Goal: Find specific page/section: Find specific page/section

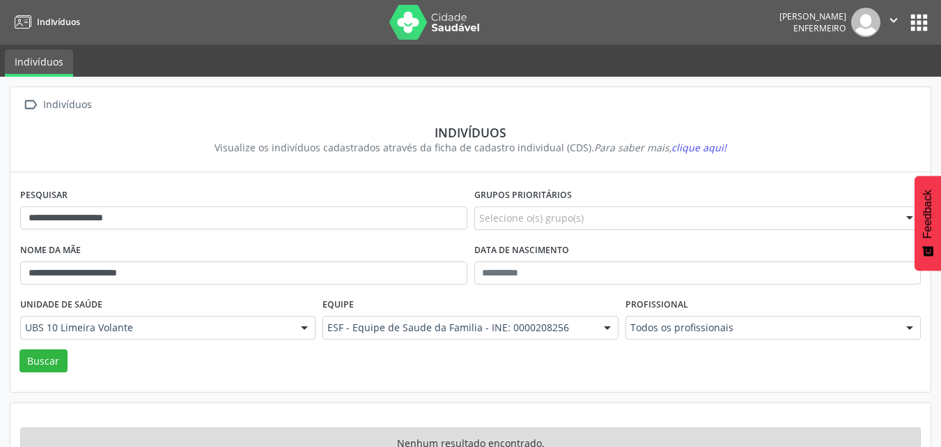
scroll to position [41, 0]
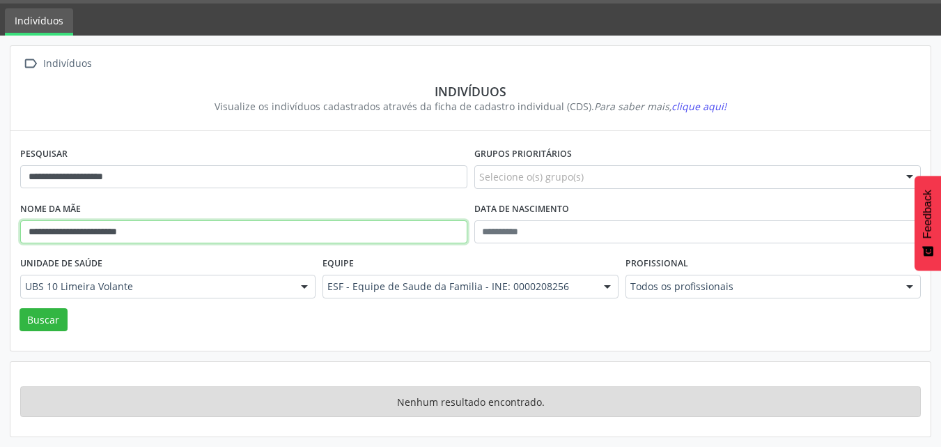
drag, startPoint x: 180, startPoint y: 235, endPoint x: 0, endPoint y: 235, distance: 179.8
click at [0, 235] on div "**********" at bounding box center [470, 241] width 941 height 411
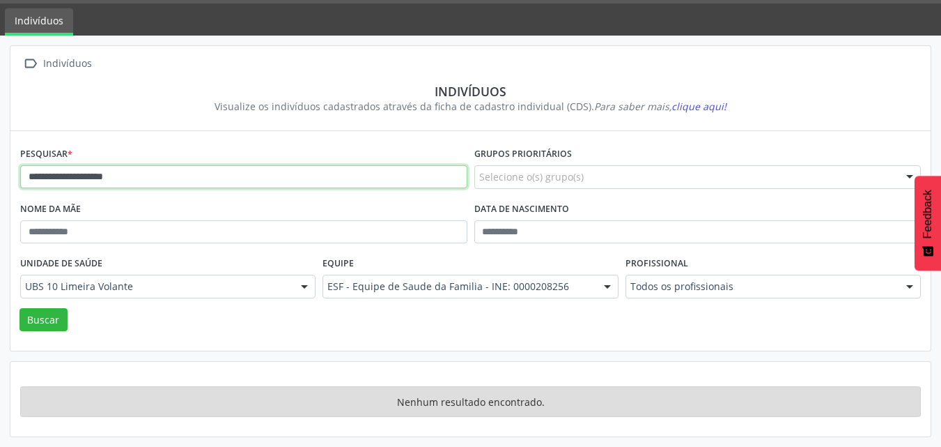
drag, startPoint x: 180, startPoint y: 175, endPoint x: 0, endPoint y: 187, distance: 180.2
click at [0, 187] on div "**********" at bounding box center [470, 241] width 941 height 411
type input "**********"
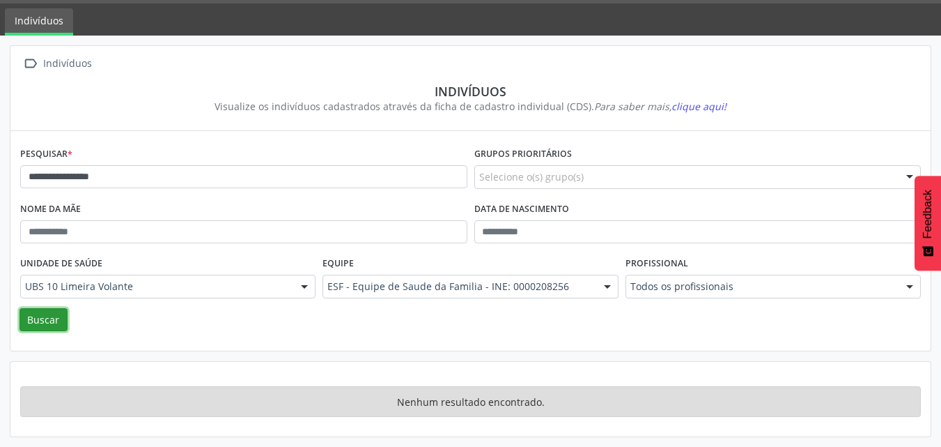
click at [46, 320] on button "Buscar" at bounding box center [44, 320] width 48 height 24
drag, startPoint x: 36, startPoint y: 316, endPoint x: 43, endPoint y: 316, distance: 7.0
click at [38, 316] on button "Buscar" at bounding box center [44, 320] width 48 height 24
click at [47, 318] on button "Buscar" at bounding box center [44, 320] width 48 height 24
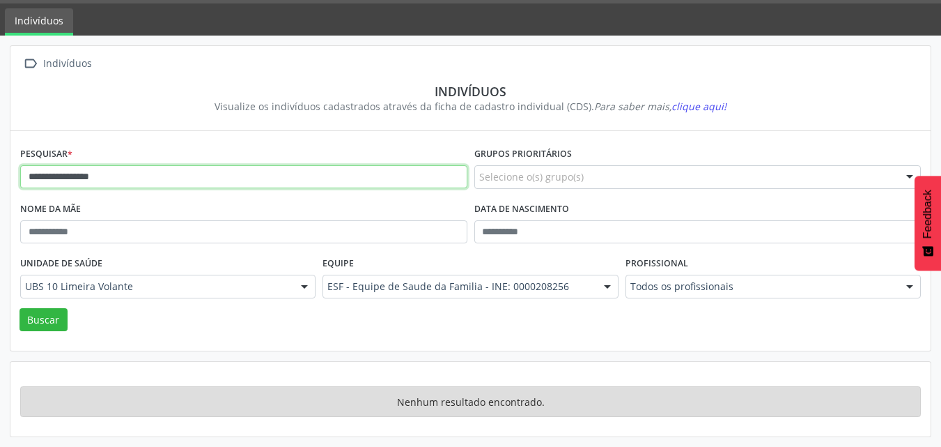
drag, startPoint x: 142, startPoint y: 175, endPoint x: 0, endPoint y: 209, distance: 146.2
click at [0, 209] on div "**********" at bounding box center [470, 241] width 941 height 411
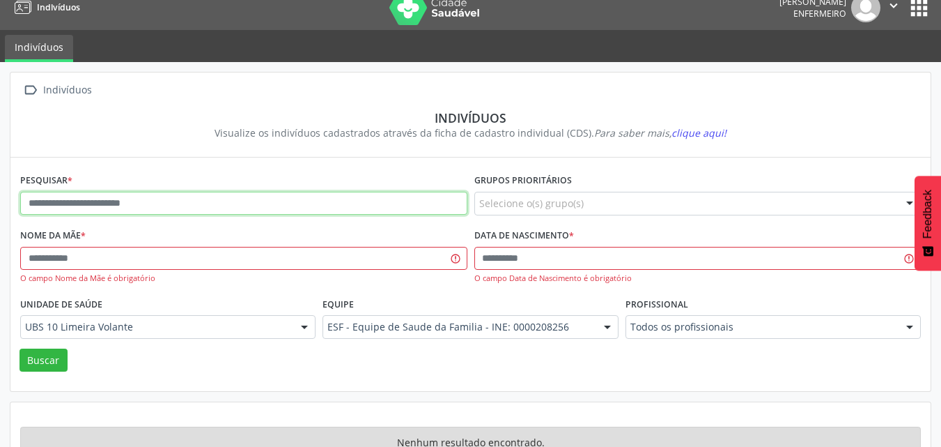
scroll to position [0, 0]
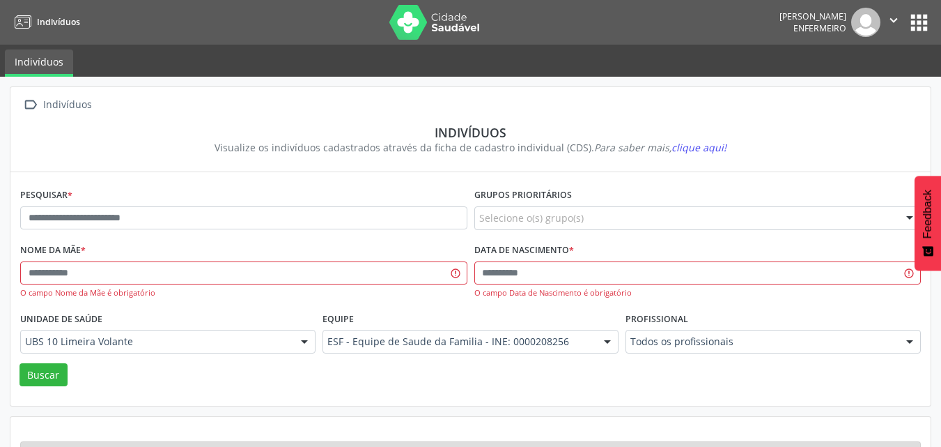
click at [919, 22] on button "apps" at bounding box center [919, 22] width 24 height 24
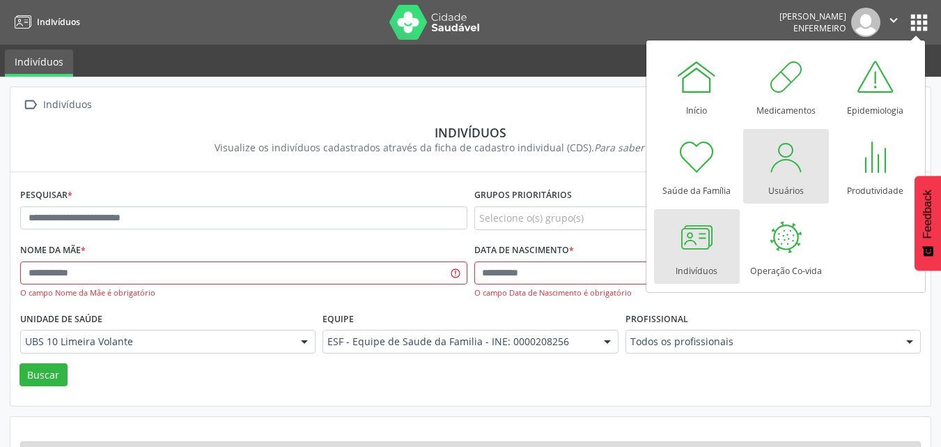
click at [783, 189] on div "Usuários" at bounding box center [787, 187] width 36 height 19
click at [787, 190] on div "Usuários" at bounding box center [787, 187] width 36 height 19
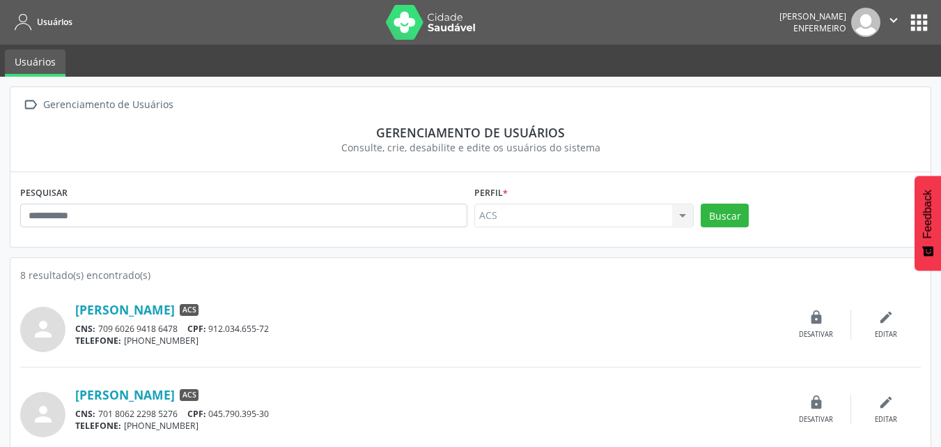
click at [682, 216] on div "ACS ACS Nenhum resultado encontrado para: " " Não há nenhuma opção para ser exi…" at bounding box center [585, 215] width 220 height 24
click at [689, 215] on div "ACS ACS Nenhum resultado encontrado para: " " Não há nenhuma opção para ser exi…" at bounding box center [585, 215] width 220 height 24
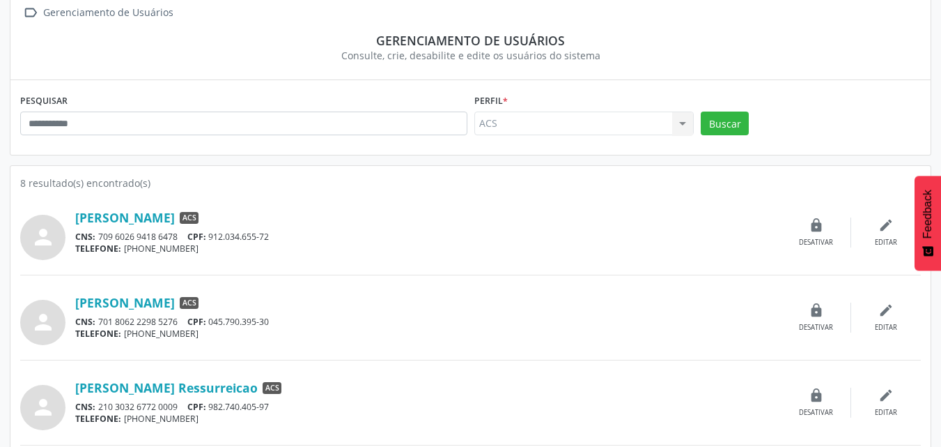
scroll to position [70, 0]
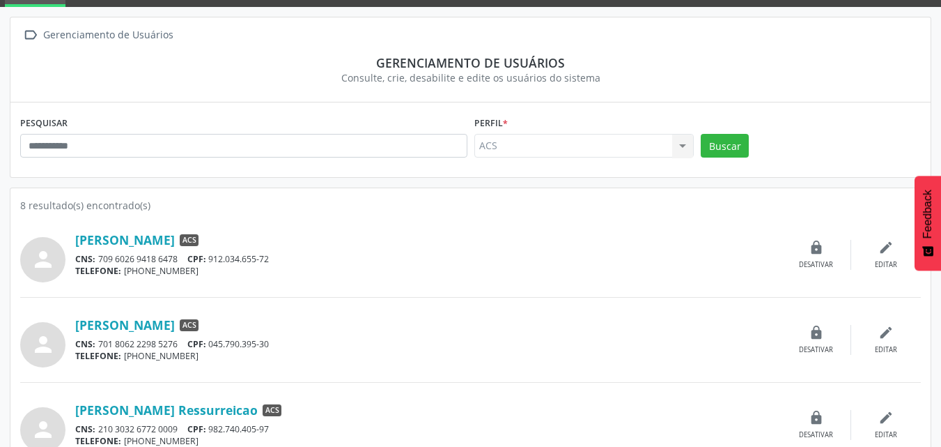
drag, startPoint x: 599, startPoint y: 136, endPoint x: 504, endPoint y: 131, distance: 94.9
click at [598, 136] on div "ACS ACS Nenhum resultado encontrado para: " " Não há nenhuma opção para ser exi…" at bounding box center [585, 146] width 220 height 24
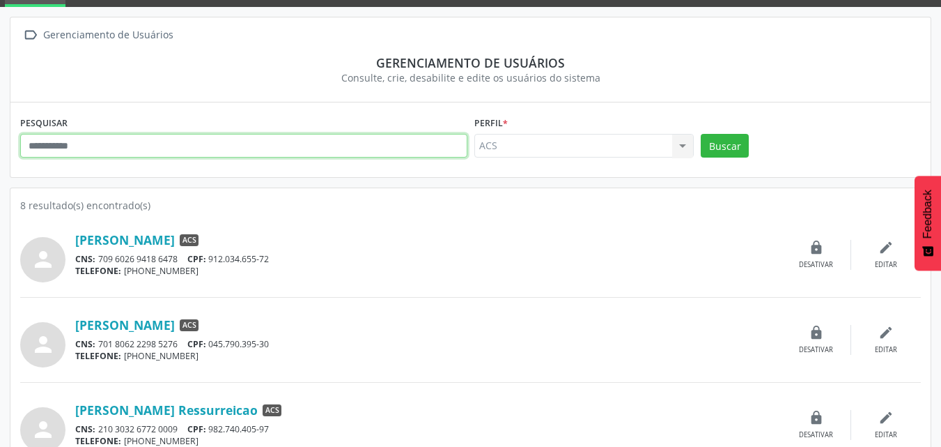
click at [241, 143] on input "text" at bounding box center [243, 146] width 447 height 24
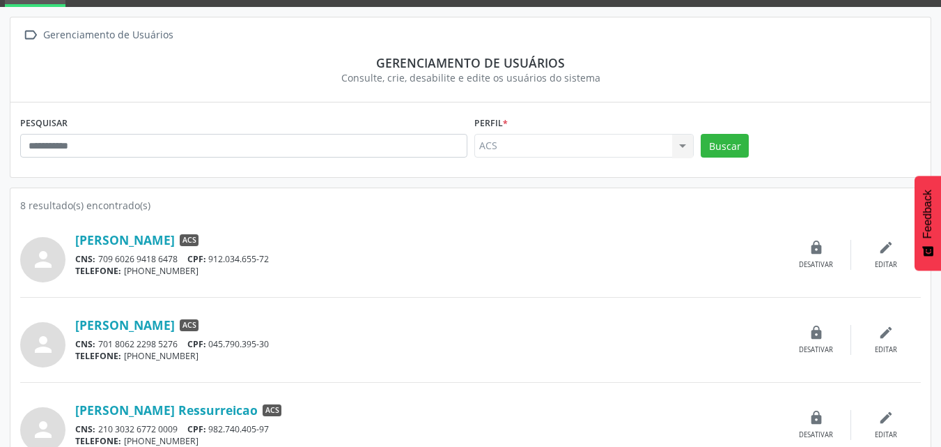
click at [545, 143] on div "ACS ACS Nenhum resultado encontrado para: " " Não há nenhuma opção para ser exi…" at bounding box center [585, 146] width 220 height 24
click at [681, 147] on div "ACS ACS Nenhum resultado encontrado para: " " Não há nenhuma opção para ser exi…" at bounding box center [585, 146] width 220 height 24
click at [683, 153] on div "ACS ACS Nenhum resultado encontrado para: " " Não há nenhuma opção para ser exi…" at bounding box center [585, 146] width 220 height 24
click at [697, 141] on div "Perfil * ACS ACS Nenhum resultado encontrado para: " " Não há nenhuma opção par…" at bounding box center [584, 139] width 227 height 54
click at [718, 143] on button "Buscar" at bounding box center [725, 146] width 48 height 24
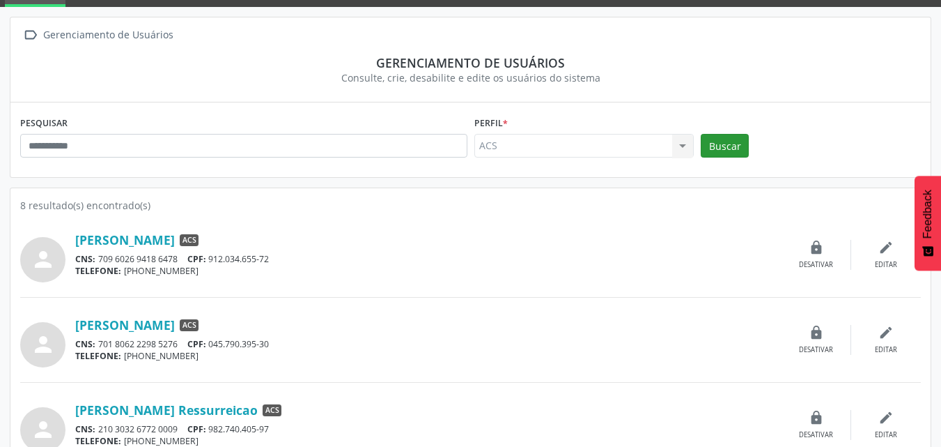
scroll to position [0, 0]
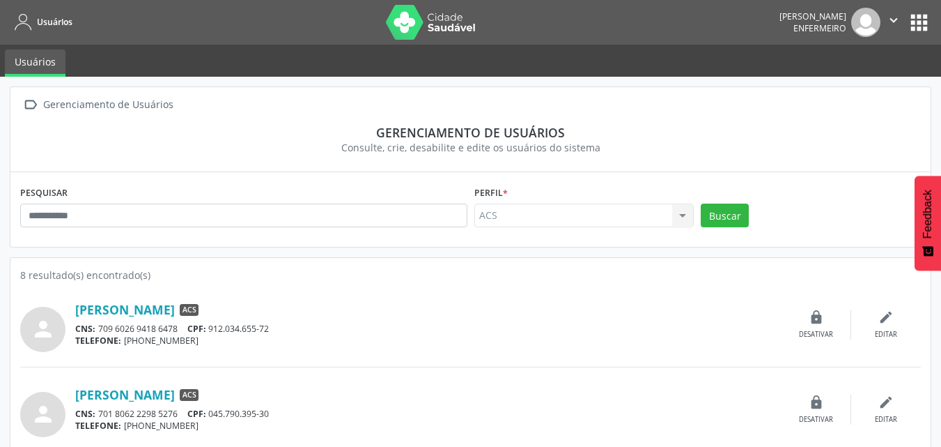
click at [548, 213] on div "ACS ACS Nenhum resultado encontrado para: " " Não há nenhuma opção para ser exi…" at bounding box center [585, 215] width 220 height 24
click at [550, 213] on div "ACS ACS Nenhum resultado encontrado para: " " Não há nenhuma opção para ser exi…" at bounding box center [585, 215] width 220 height 24
click at [475, 213] on div "ACS ACS Nenhum resultado encontrado para: " " Não há nenhuma opção para ser exi…" at bounding box center [585, 215] width 220 height 24
click at [510, 215] on div "ACS ACS Nenhum resultado encontrado para: " " Não há nenhuma opção para ser exi…" at bounding box center [585, 215] width 220 height 24
click at [922, 22] on button "apps" at bounding box center [919, 22] width 24 height 24
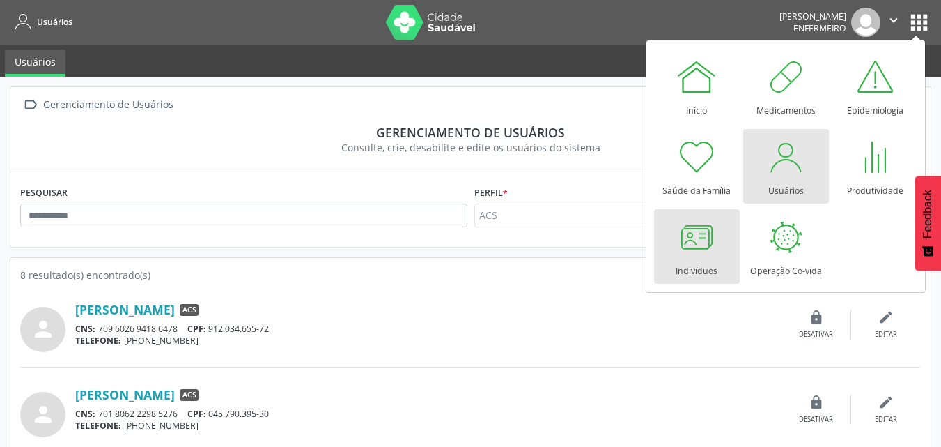
click at [706, 259] on div "Indivíduos" at bounding box center [697, 267] width 42 height 19
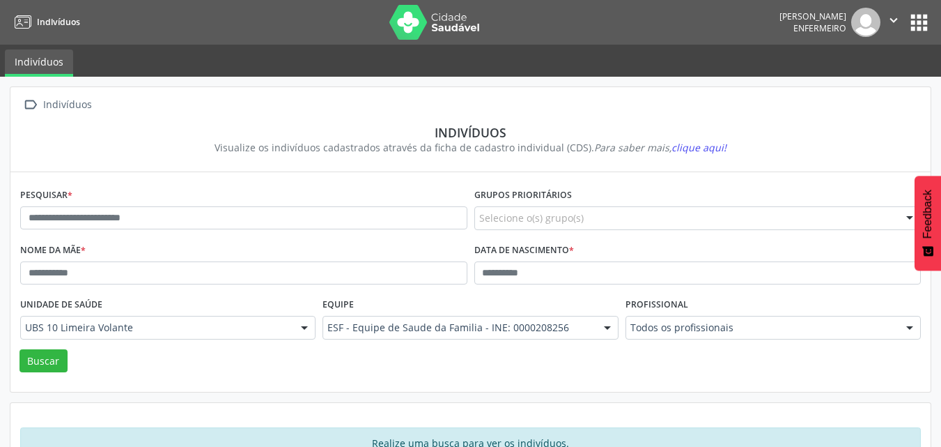
click at [917, 328] on div at bounding box center [910, 328] width 21 height 24
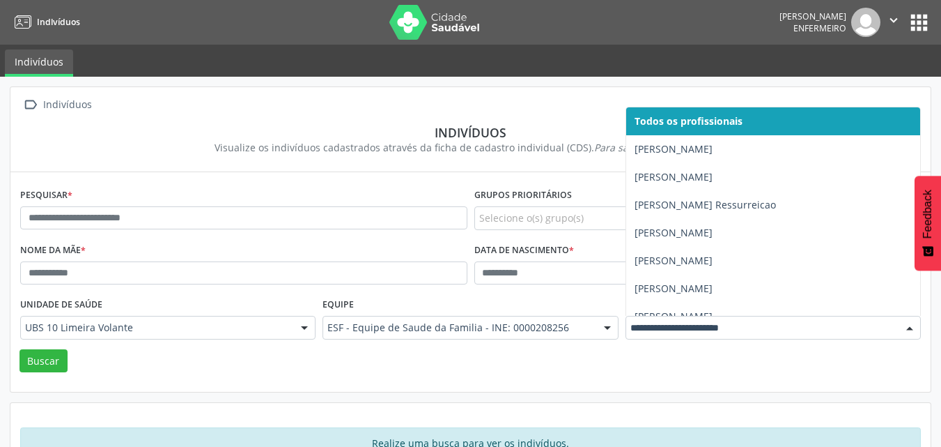
click at [912, 327] on div at bounding box center [910, 328] width 21 height 24
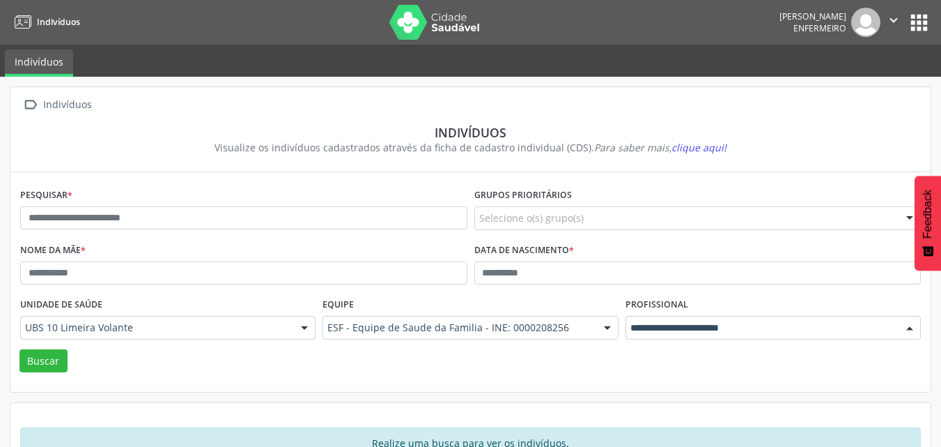
click at [906, 329] on div at bounding box center [910, 328] width 21 height 24
drag, startPoint x: 930, startPoint y: 281, endPoint x: 951, endPoint y: 348, distance: 71.0
click at [941, 348] on html "Indivíduos Iolanda Ribeiro de Cerqueira Silva Enfermeiro  Configurações Sair a…" at bounding box center [470, 223] width 941 height 447
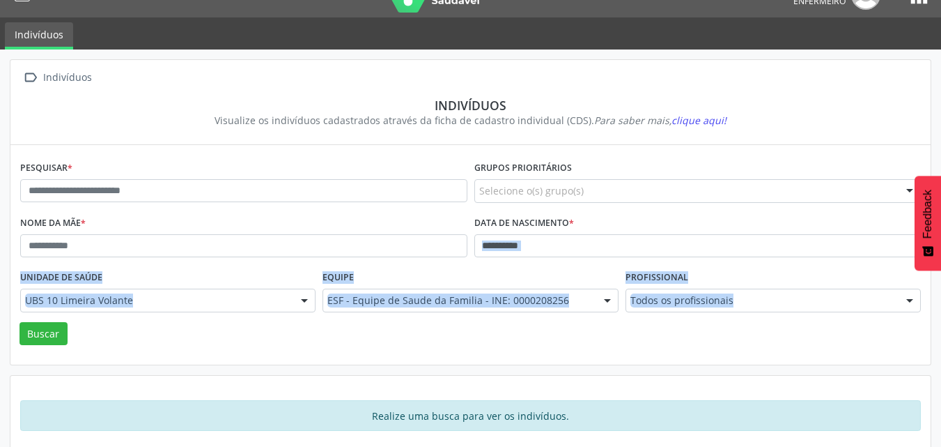
scroll to position [41, 0]
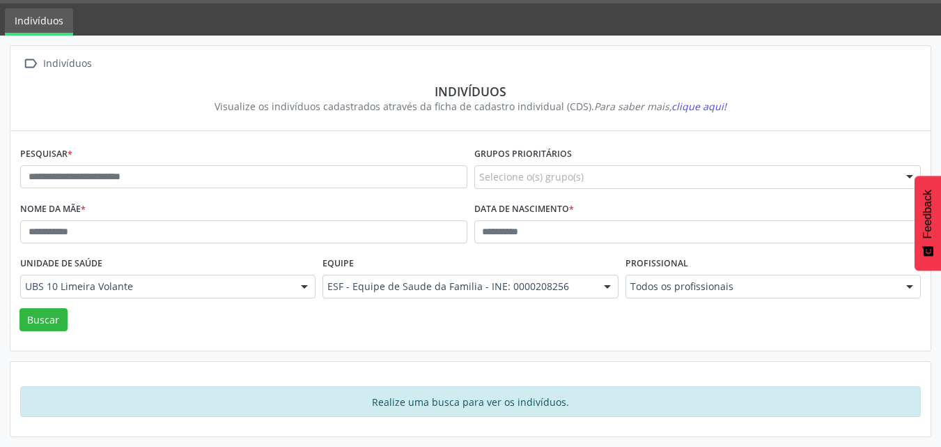
click at [865, 352] on div " Indivíduos Indivíduos Visualize os indivíduos cadastrados através da ficha de…" at bounding box center [471, 241] width 922 height 392
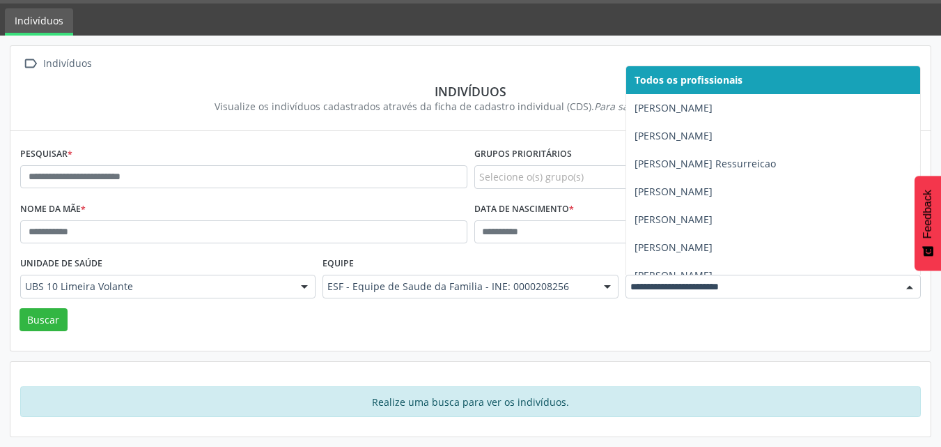
click at [909, 283] on div at bounding box center [910, 287] width 21 height 24
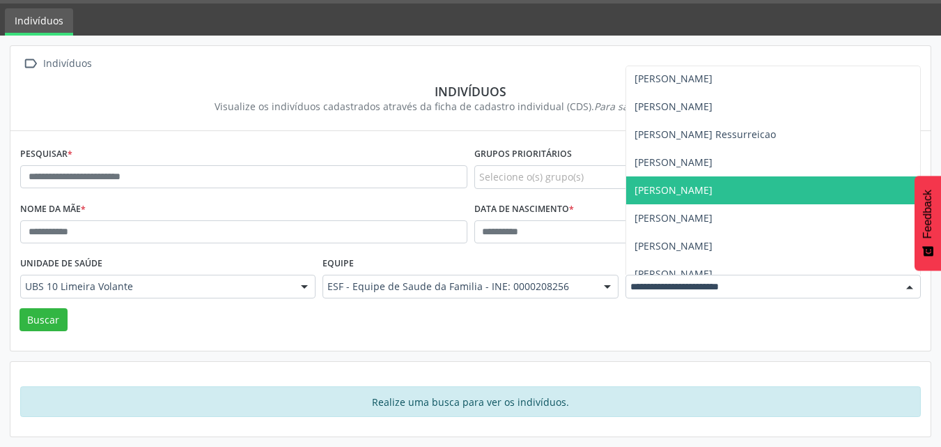
scroll to position [43, 0]
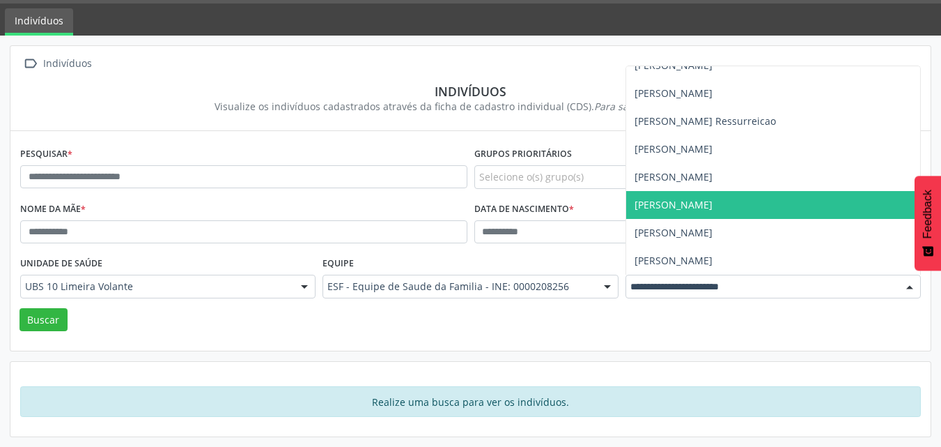
click at [713, 210] on span "[PERSON_NAME]" at bounding box center [674, 204] width 78 height 13
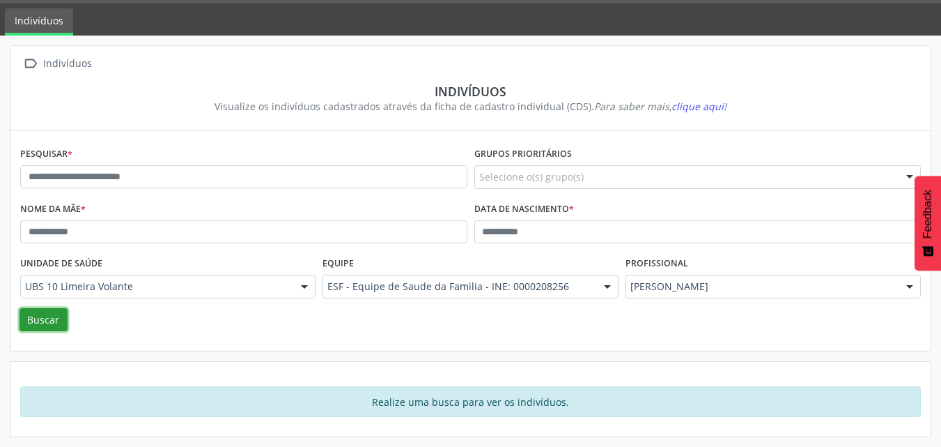
click at [38, 326] on button "Buscar" at bounding box center [44, 320] width 48 height 24
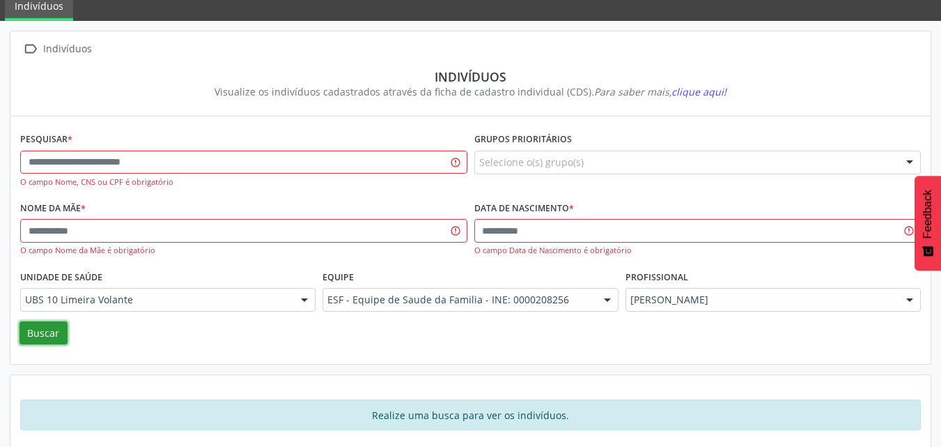
scroll to position [69, 0]
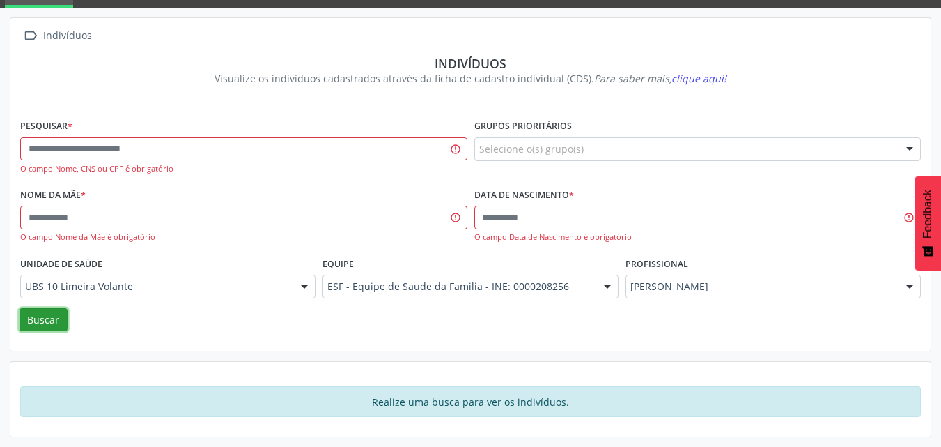
click at [57, 318] on button "Buscar" at bounding box center [44, 320] width 48 height 24
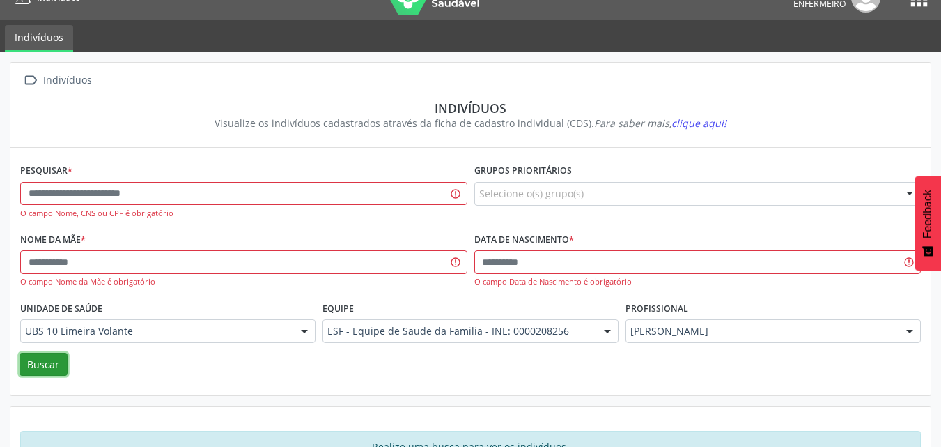
scroll to position [0, 0]
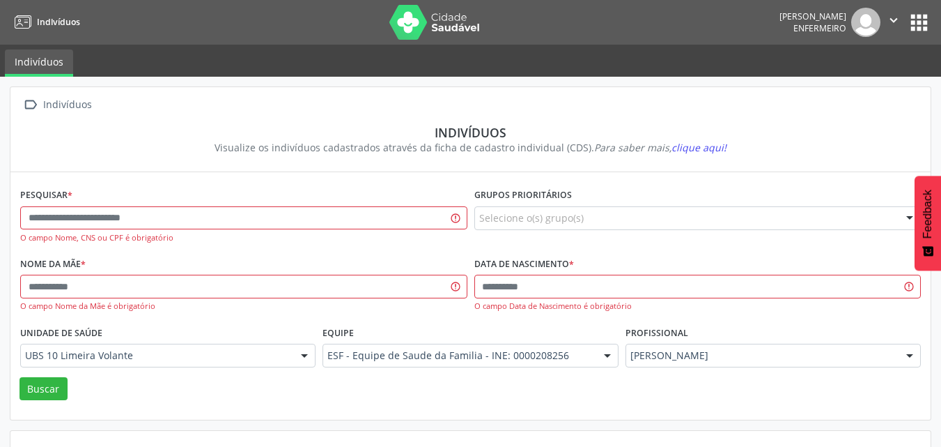
click at [913, 19] on button "apps" at bounding box center [919, 22] width 24 height 24
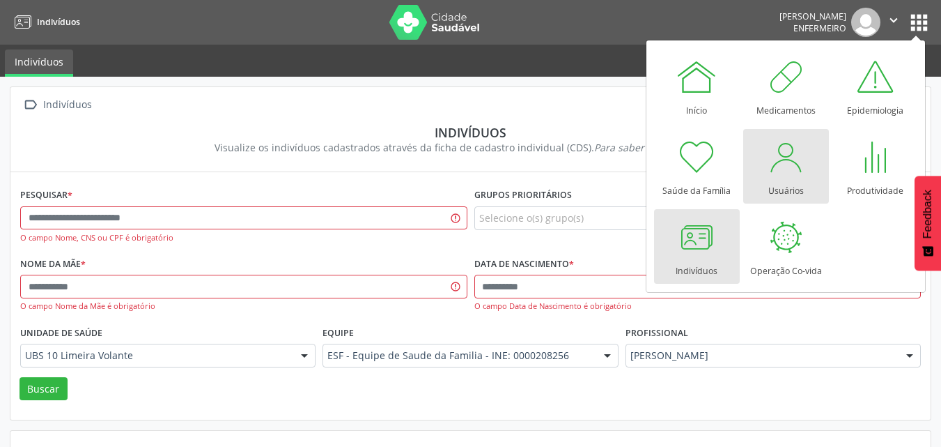
click at [781, 187] on div "Usuários" at bounding box center [787, 187] width 36 height 19
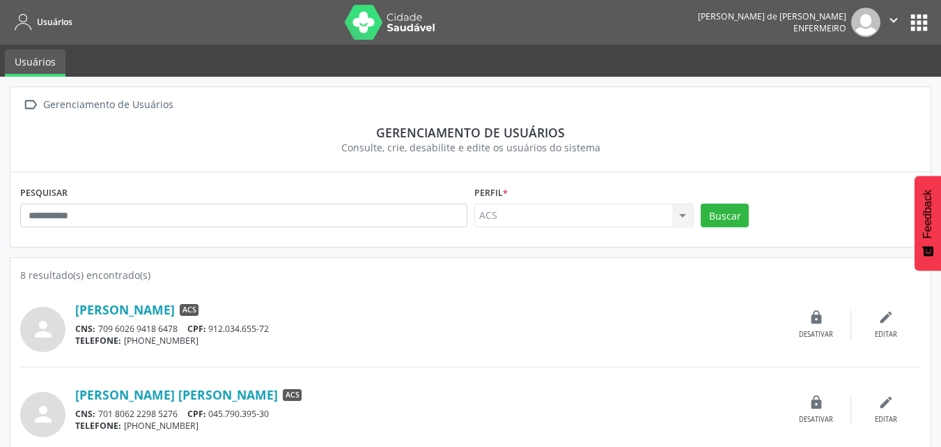
click at [682, 215] on div "ACS ACS Nenhum resultado encontrado para: " " Não há nenhuma opção para ser exi…" at bounding box center [585, 215] width 220 height 24
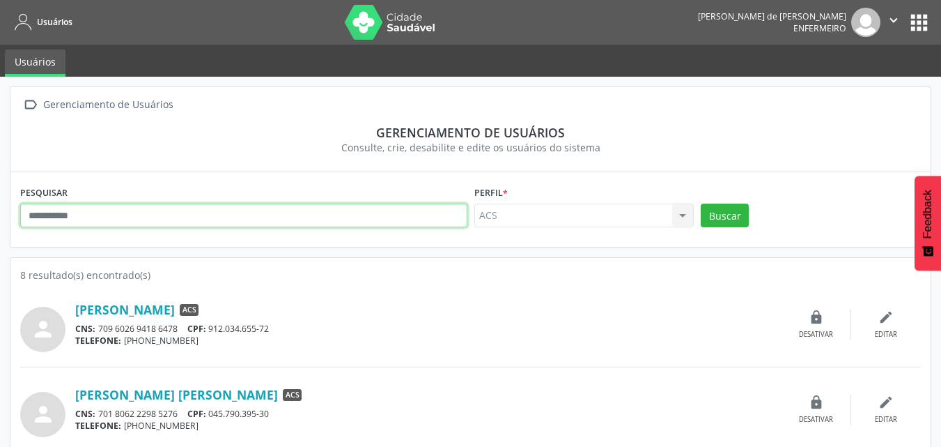
click at [412, 214] on input "text" at bounding box center [243, 215] width 447 height 24
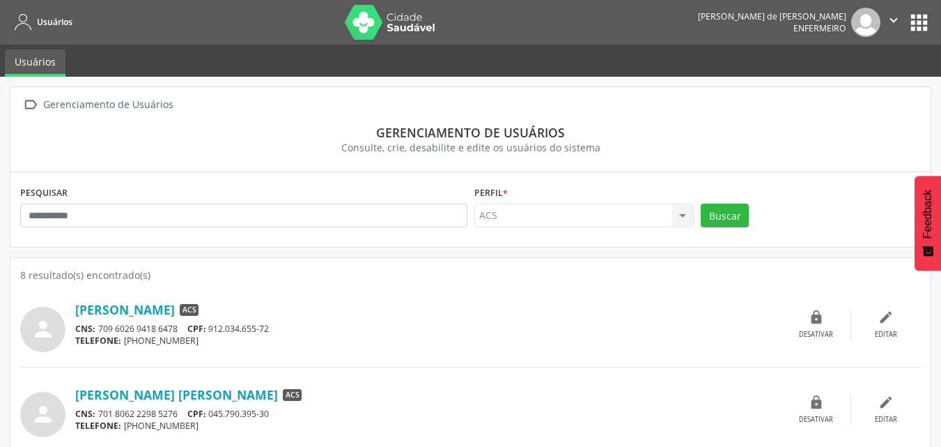
click at [616, 217] on div "ACS ACS Nenhum resultado encontrado para: " " Não há nenhuma opção para ser exi…" at bounding box center [585, 215] width 220 height 24
click at [616, 214] on div "ACS ACS Nenhum resultado encontrado para: " " Não há nenhuma opção para ser exi…" at bounding box center [585, 215] width 220 height 24
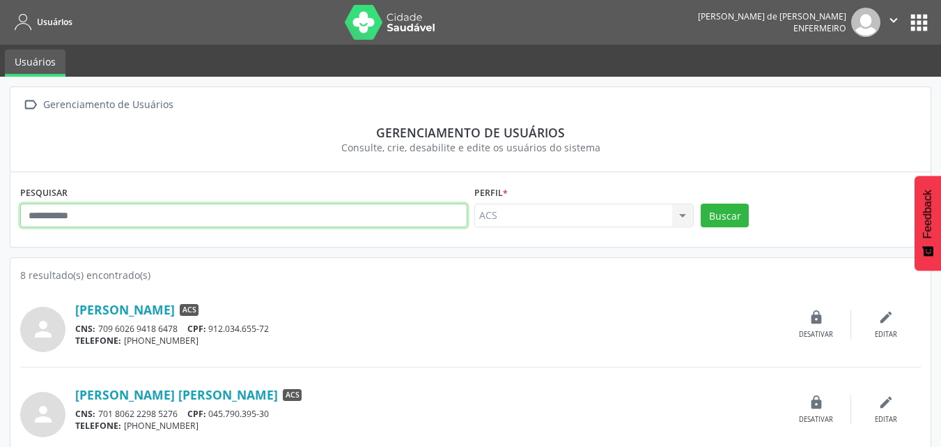
click at [353, 206] on input "text" at bounding box center [243, 215] width 447 height 24
type input "*****"
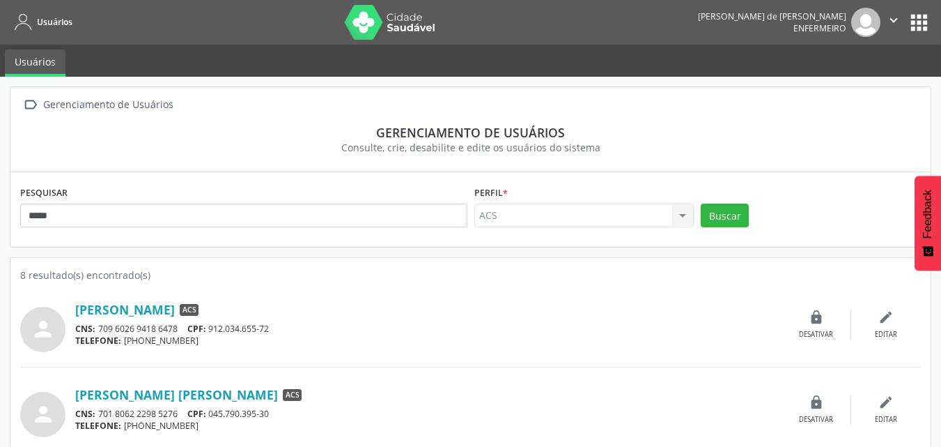
click at [616, 217] on div "ACS ACS Nenhum resultado encontrado para: " " Não há nenhuma opção para ser exi…" at bounding box center [585, 215] width 220 height 24
click at [608, 212] on div "ACS ACS Nenhum resultado encontrado para: " " Não há nenhuma opção para ser exi…" at bounding box center [585, 215] width 220 height 24
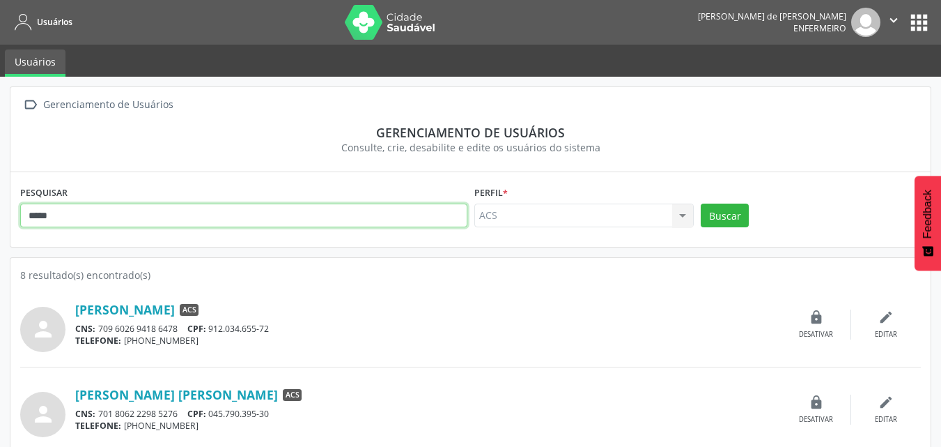
drag, startPoint x: 69, startPoint y: 215, endPoint x: 0, endPoint y: 219, distance: 69.1
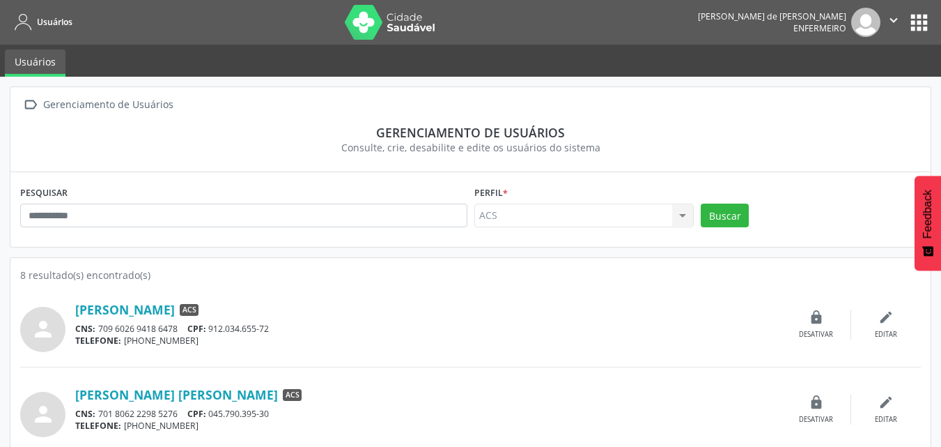
click at [927, 24] on button "apps" at bounding box center [919, 22] width 24 height 24
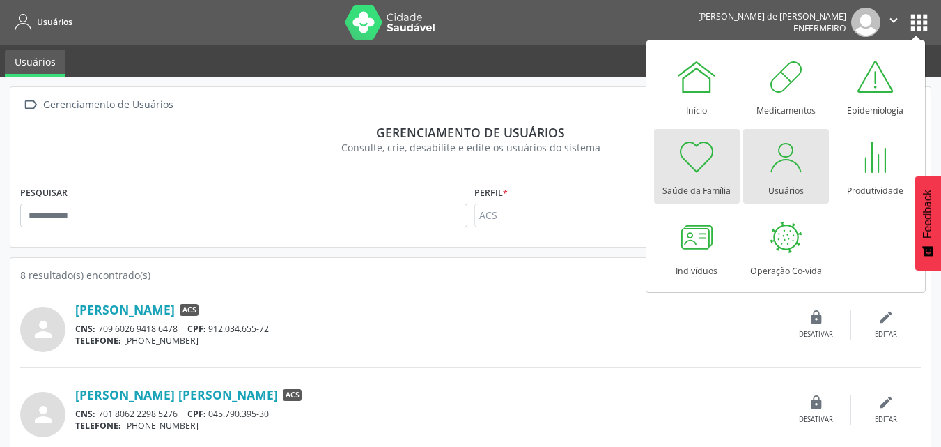
click at [681, 182] on div "Saúde da Família" at bounding box center [697, 187] width 68 height 19
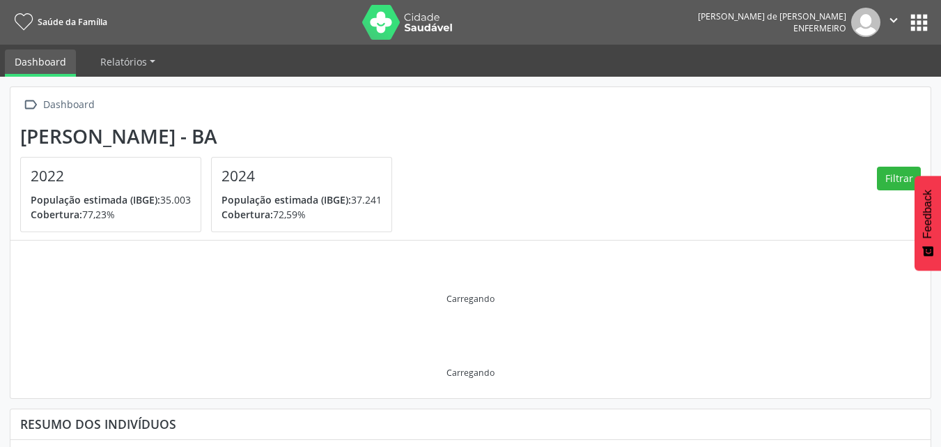
click at [926, 24] on button "apps" at bounding box center [919, 22] width 24 height 24
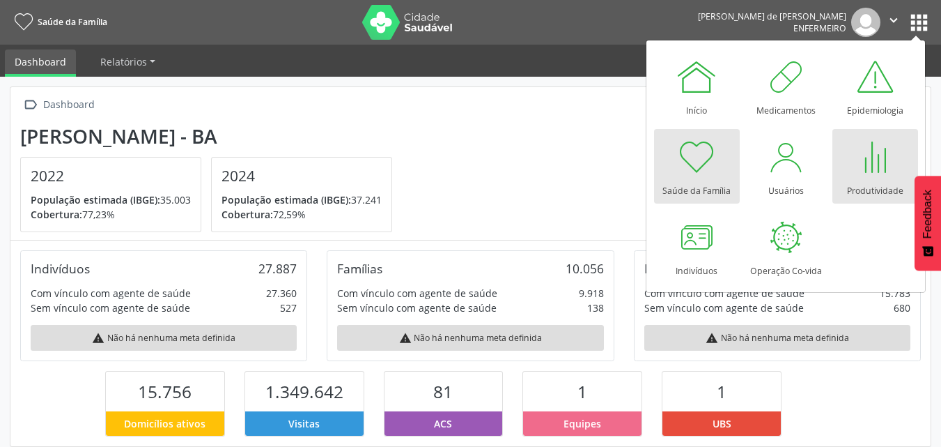
click at [864, 170] on div at bounding box center [875, 157] width 42 height 42
click at [860, 169] on div at bounding box center [875, 157] width 42 height 42
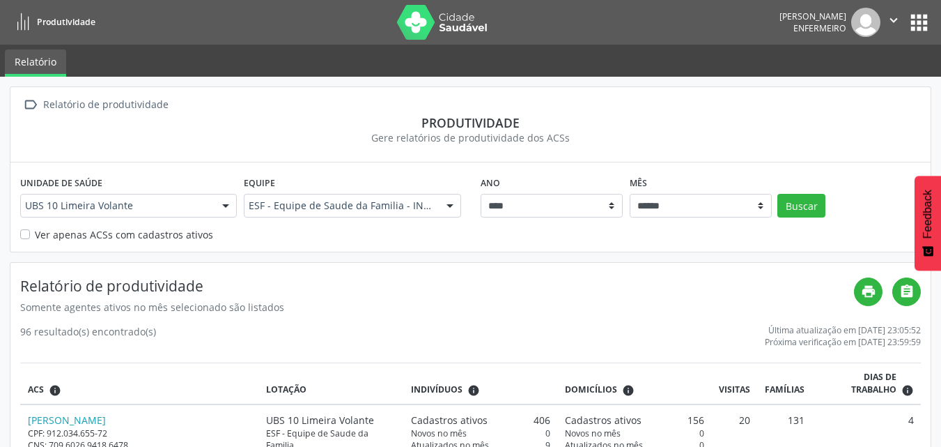
click at [35, 233] on label "Ver apenas ACSs com cadastros ativos" at bounding box center [124, 234] width 178 height 15
click at [35, 235] on label "Ver apenas ACSs com cadastros ativos" at bounding box center [124, 234] width 178 height 15
click at [35, 232] on label "Ver apenas ACSs com cadastros ativos" at bounding box center [124, 234] width 178 height 15
click at [457, 206] on div at bounding box center [450, 206] width 21 height 24
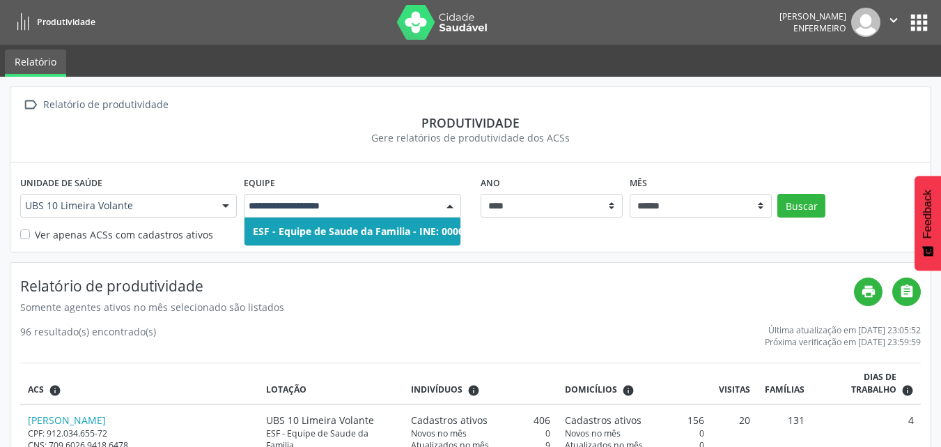
click at [414, 225] on span "ESF - Equipe de Saude da Familia - INE: 0000208256" at bounding box center [375, 230] width 245 height 13
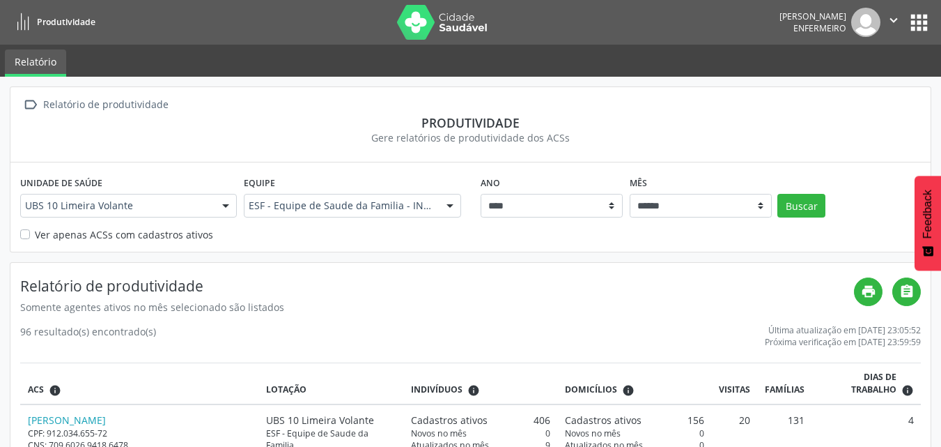
click at [918, 18] on button "apps" at bounding box center [919, 22] width 24 height 24
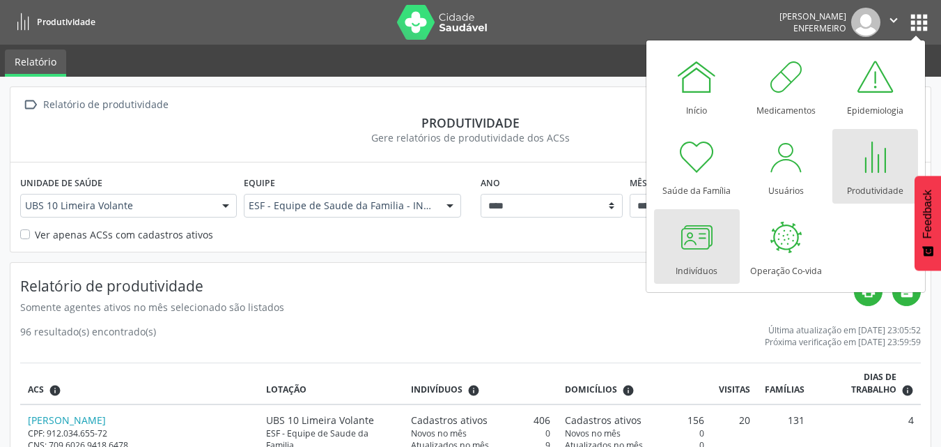
click at [688, 248] on div at bounding box center [697, 237] width 42 height 42
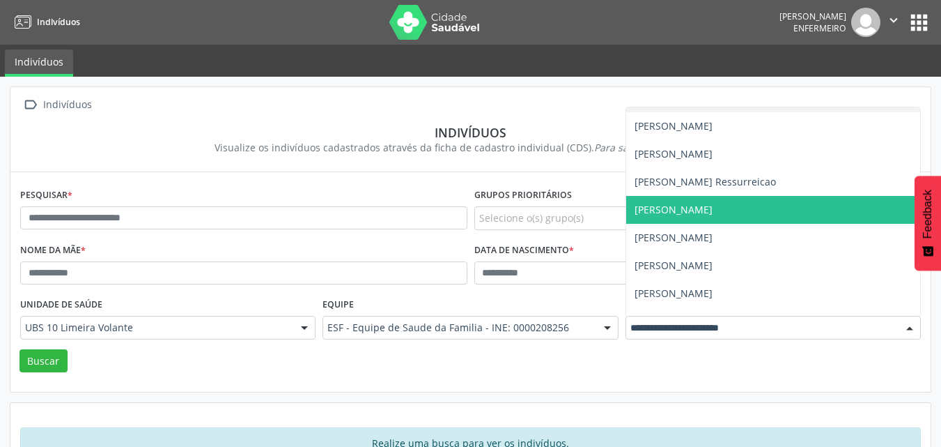
scroll to position [43, 0]
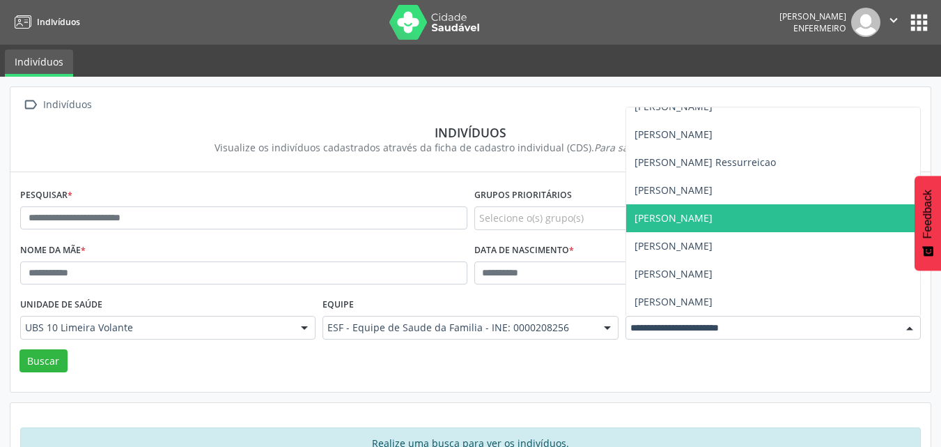
click at [672, 217] on span "[PERSON_NAME]" at bounding box center [674, 217] width 78 height 13
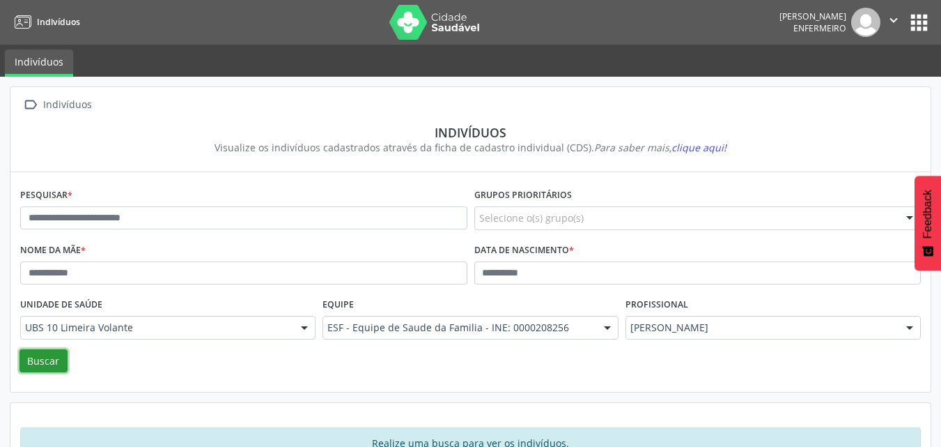
click at [26, 359] on button "Buscar" at bounding box center [44, 361] width 48 height 24
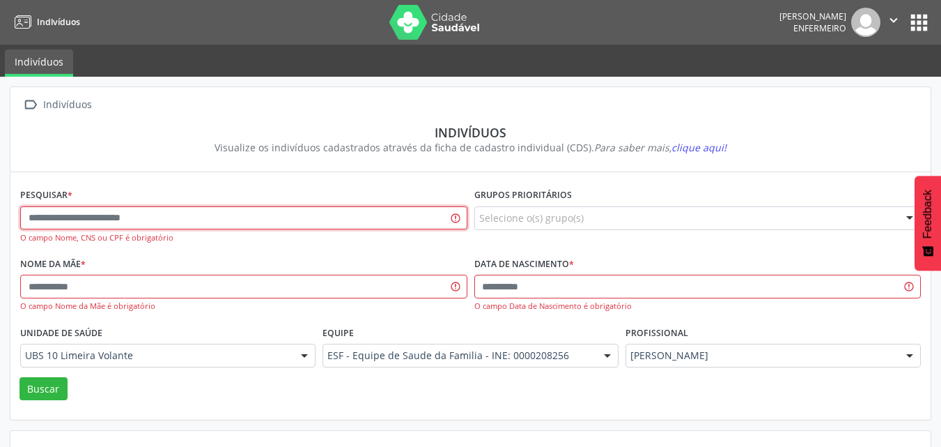
click at [187, 221] on input "text" at bounding box center [243, 218] width 447 height 24
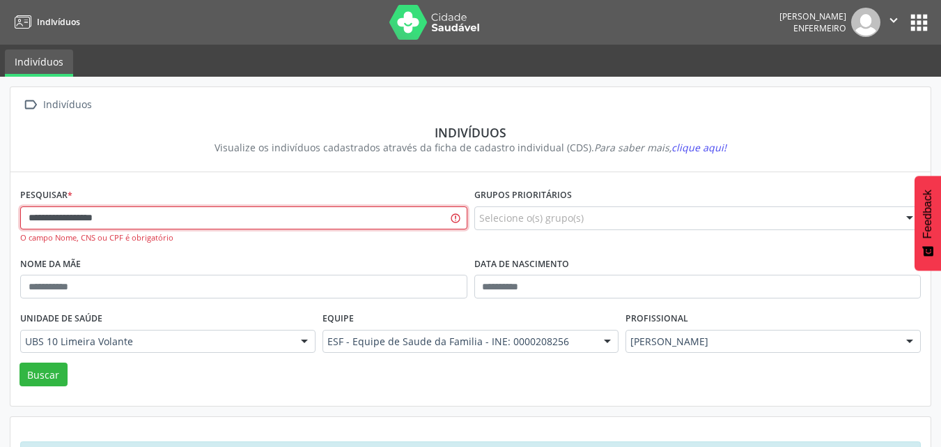
type input "**********"
click at [20, 362] on button "Buscar" at bounding box center [44, 374] width 48 height 24
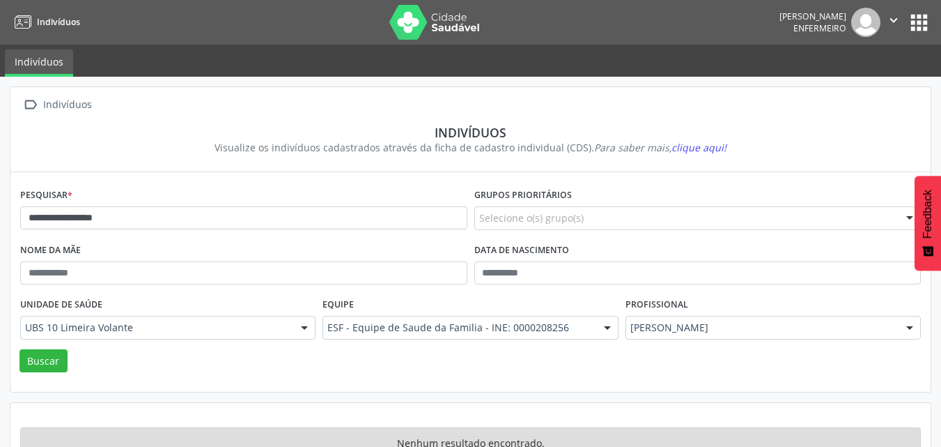
scroll to position [41, 0]
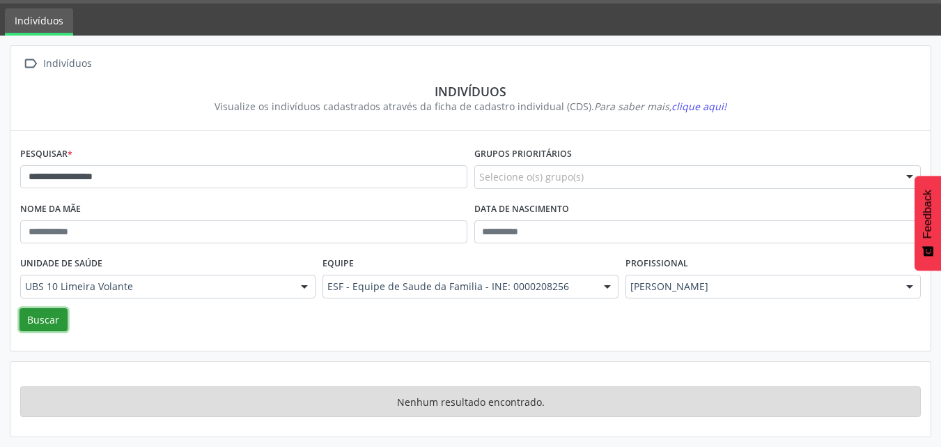
click at [50, 321] on button "Buscar" at bounding box center [44, 320] width 48 height 24
click at [904, 291] on div at bounding box center [910, 287] width 21 height 24
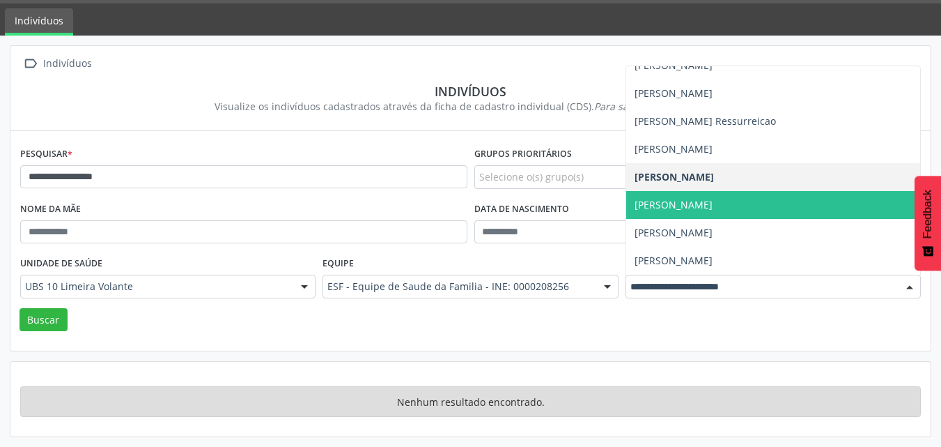
click at [686, 194] on span "[PERSON_NAME]" at bounding box center [773, 205] width 294 height 28
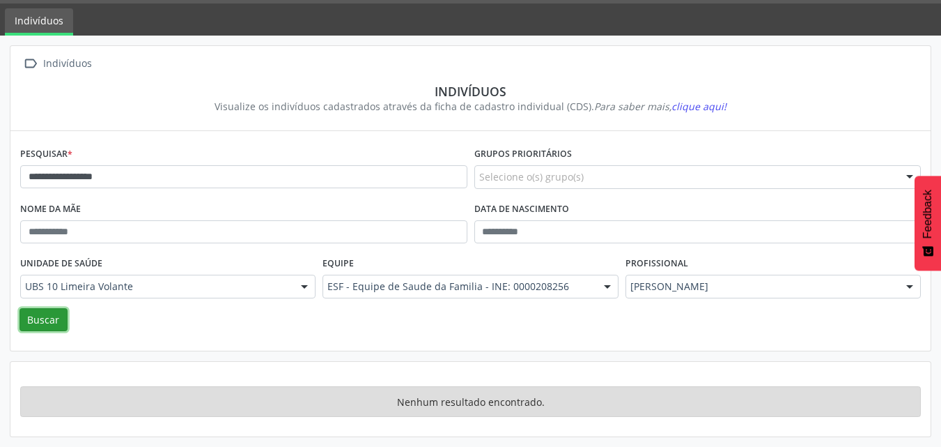
click at [40, 319] on button "Buscar" at bounding box center [44, 320] width 48 height 24
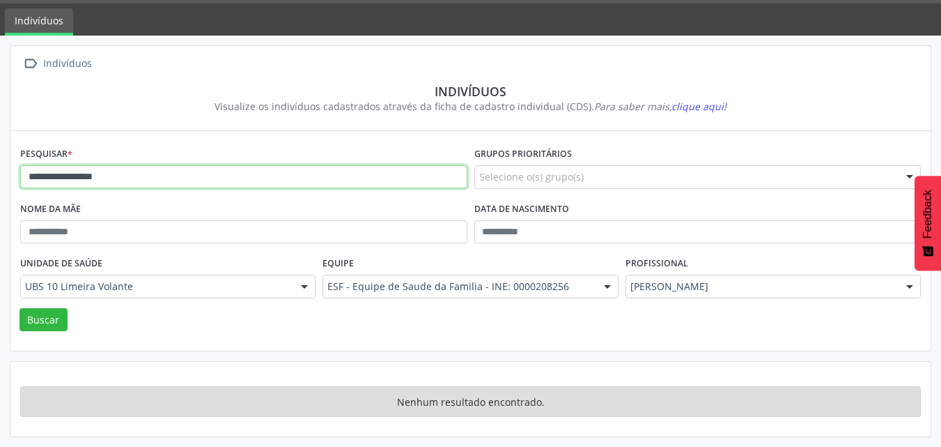
click at [436, 180] on input "**********" at bounding box center [243, 177] width 447 height 24
drag, startPoint x: 383, startPoint y: 174, endPoint x: 244, endPoint y: 158, distance: 139.6
click at [289, 165] on input "**********" at bounding box center [243, 177] width 447 height 24
drag, startPoint x: 137, startPoint y: 176, endPoint x: 3, endPoint y: 185, distance: 134.8
click at [4, 185] on div "**********" at bounding box center [470, 241] width 941 height 411
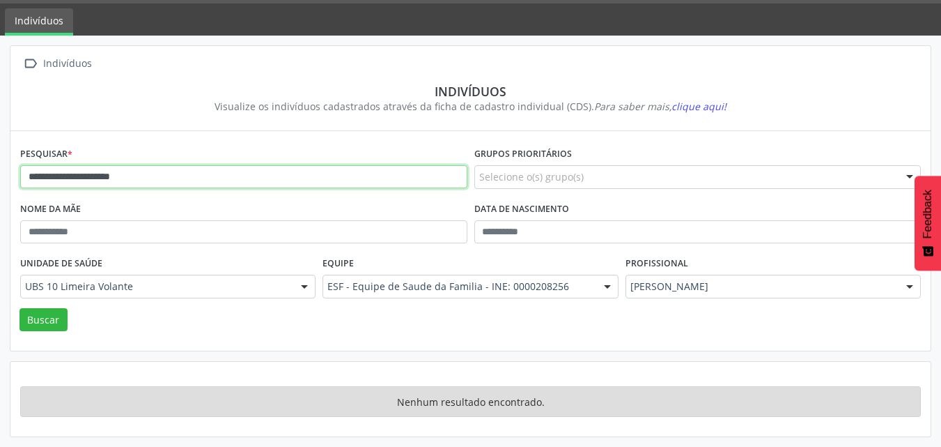
type input "**********"
click at [20, 308] on button "Buscar" at bounding box center [44, 320] width 48 height 24
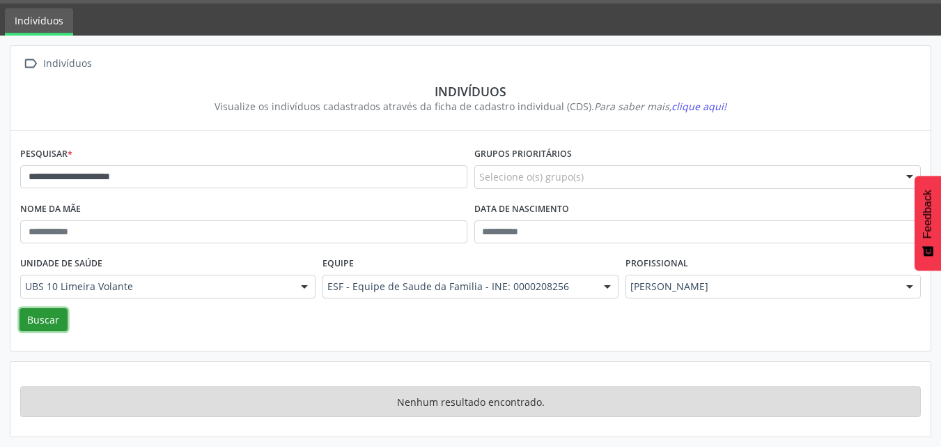
click at [43, 315] on button "Buscar" at bounding box center [44, 320] width 48 height 24
